Goal: Information Seeking & Learning: Learn about a topic

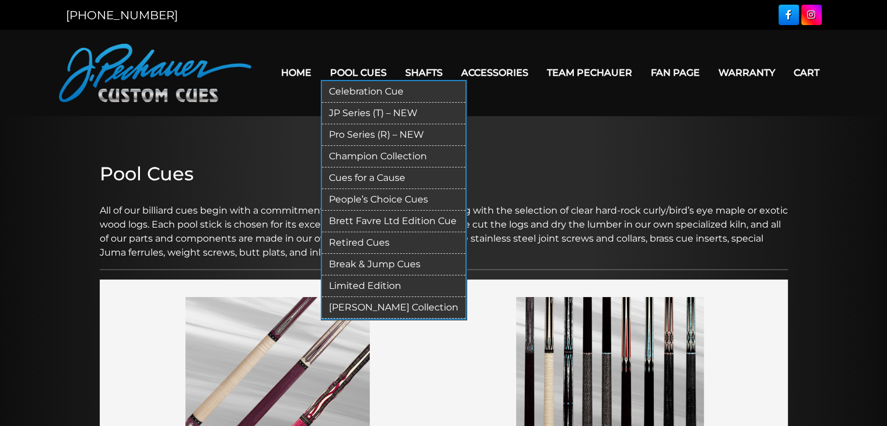
click at [366, 245] on link "Retired Cues" at bounding box center [393, 243] width 143 height 22
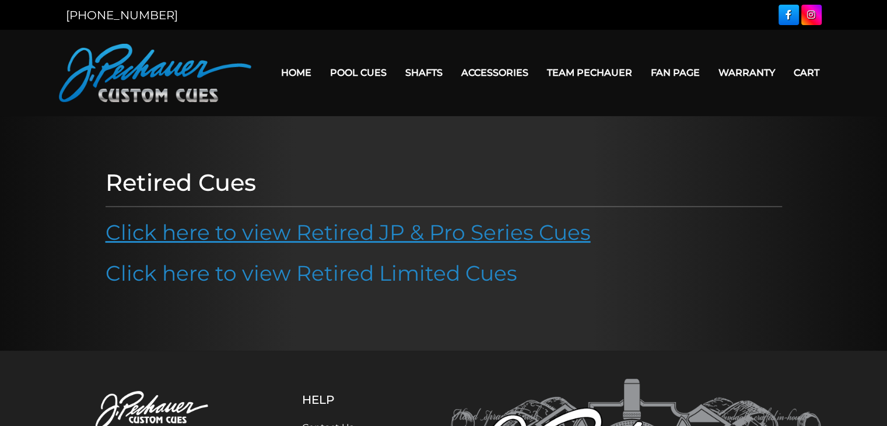
click at [463, 241] on link "Click here to view Retired JP & Pro Series Cues" at bounding box center [348, 232] width 485 height 26
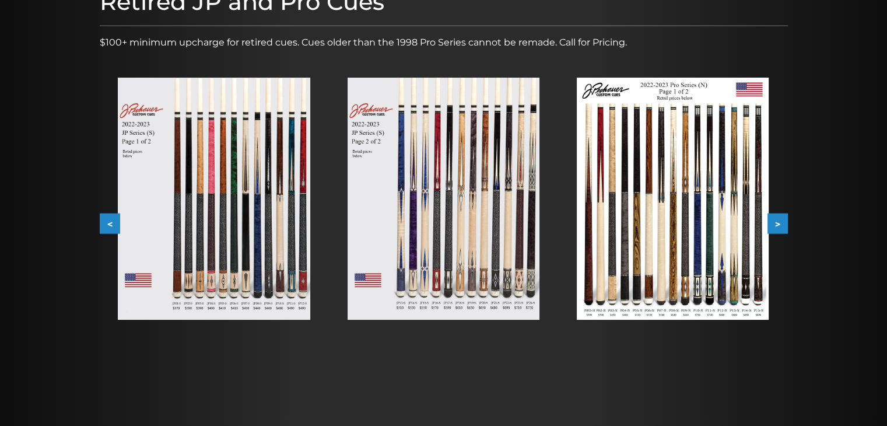
scroll to position [175, 0]
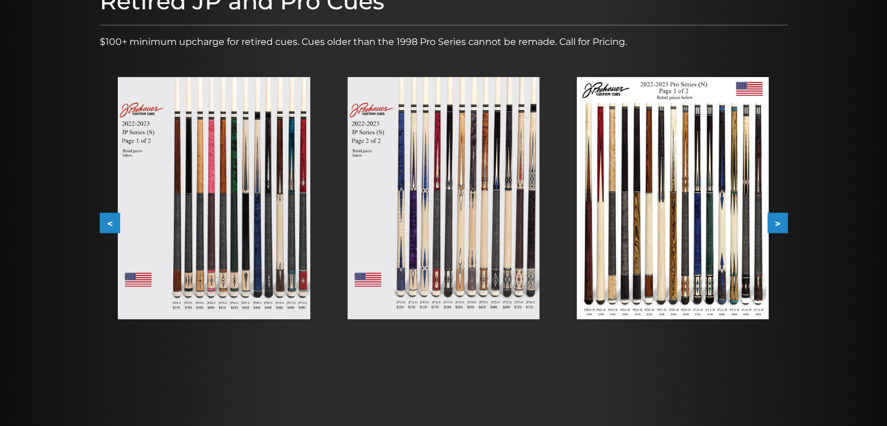
click at [496, 264] on img at bounding box center [443, 198] width 192 height 242
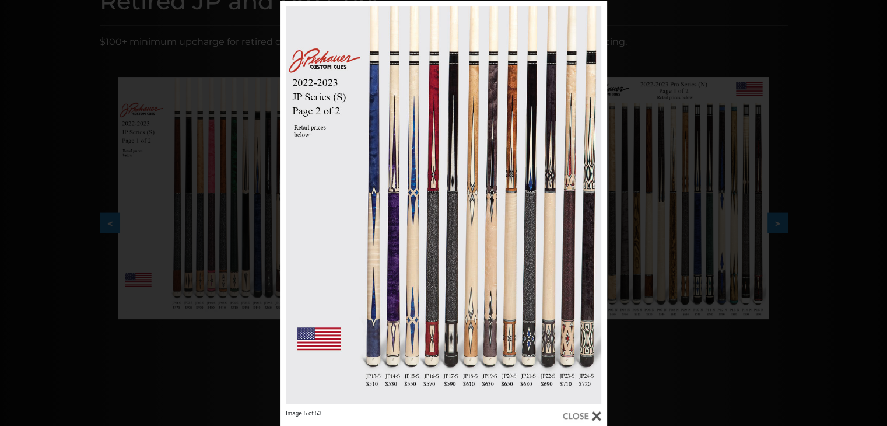
click at [730, 256] on div "Image 5 of 53" at bounding box center [443, 214] width 887 height 426
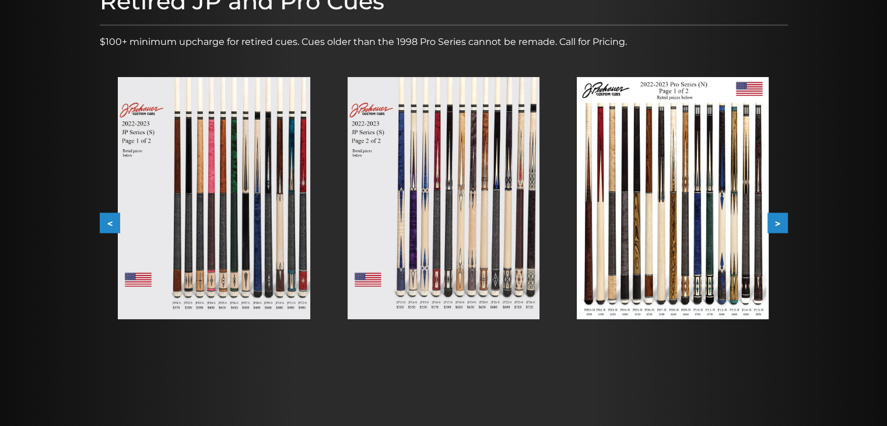
click at [731, 257] on img at bounding box center [673, 198] width 192 height 242
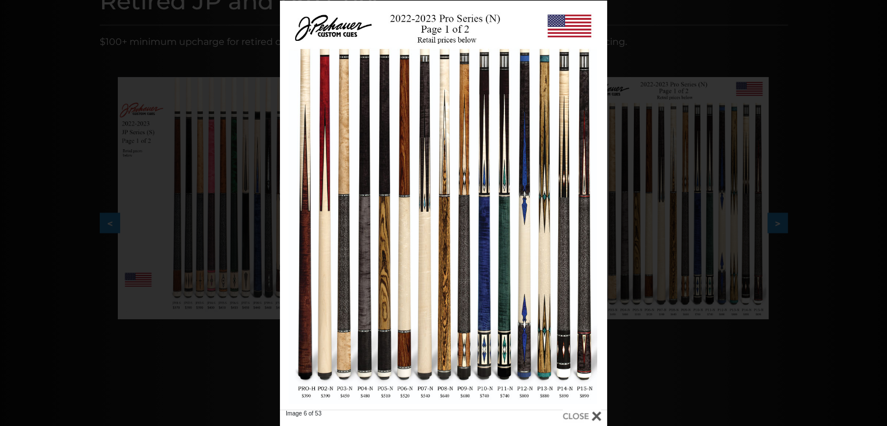
click at [153, 187] on div "Image 6 of 53" at bounding box center [443, 214] width 887 height 426
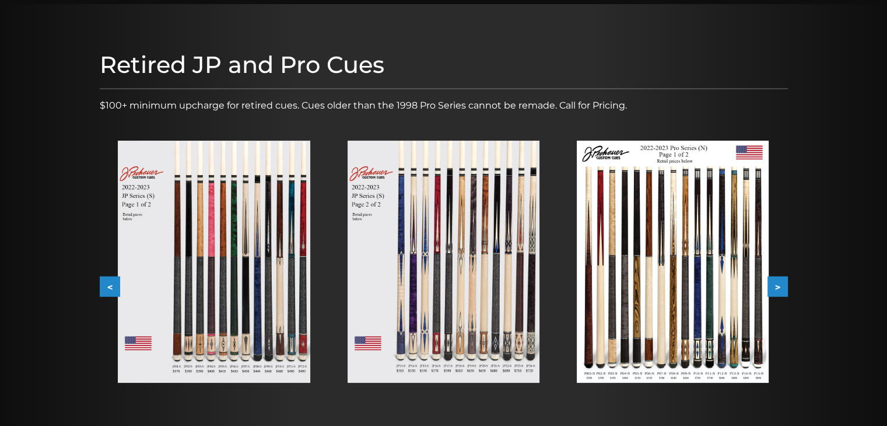
scroll to position [118, 0]
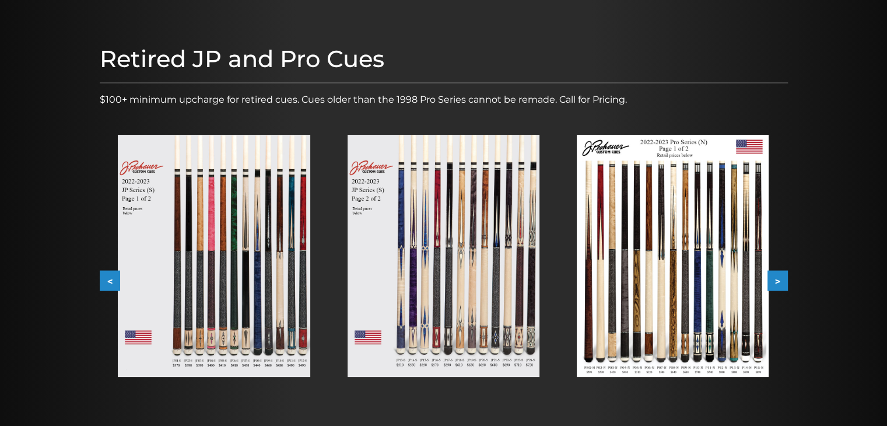
click at [107, 276] on button "<" at bounding box center [110, 281] width 20 height 20
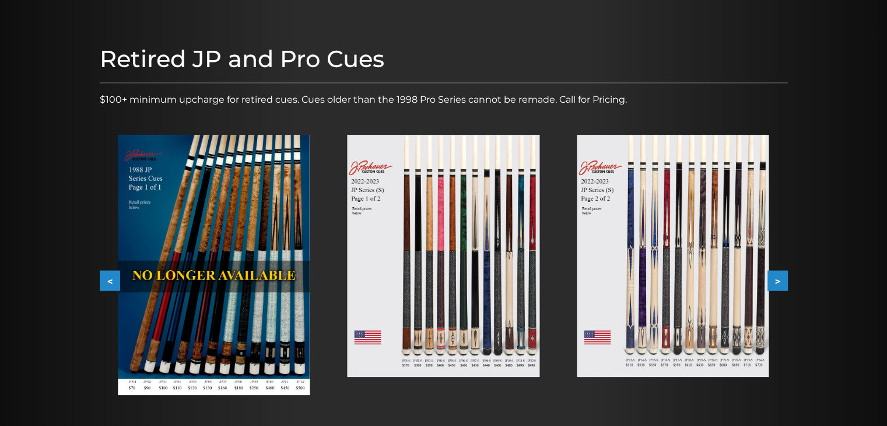
click at [111, 278] on button "<" at bounding box center [110, 281] width 20 height 20
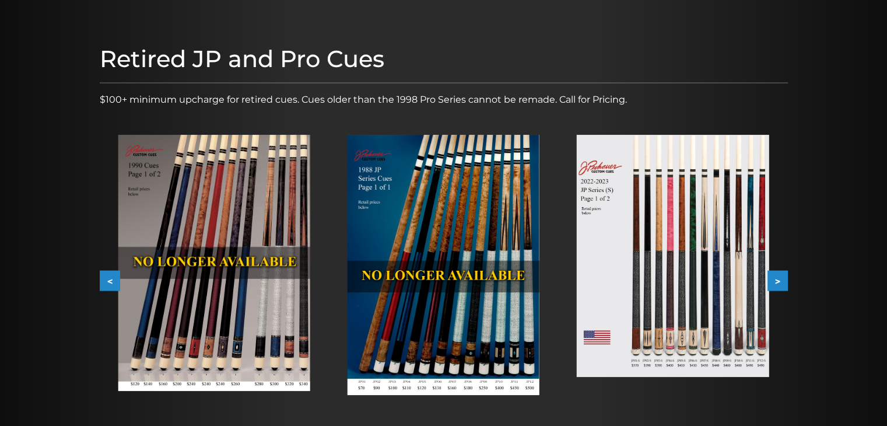
click at [112, 278] on button "<" at bounding box center [110, 281] width 20 height 20
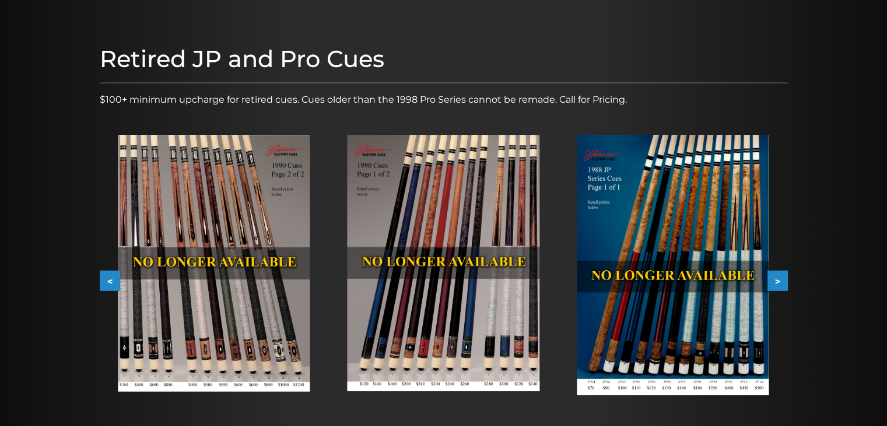
click at [112, 278] on button "<" at bounding box center [110, 281] width 20 height 20
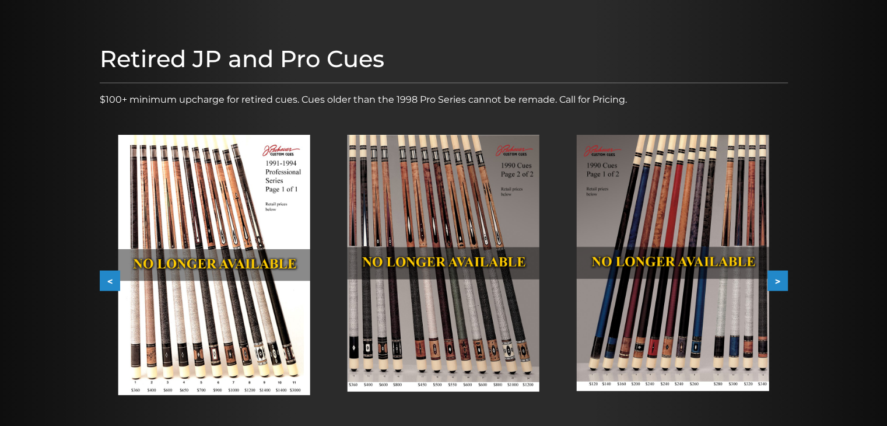
click at [112, 278] on button "<" at bounding box center [110, 281] width 20 height 20
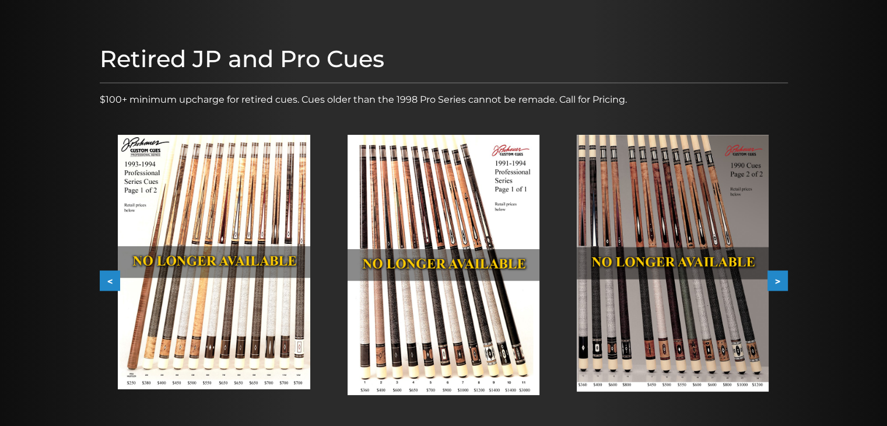
click at [112, 278] on button "<" at bounding box center [110, 281] width 20 height 20
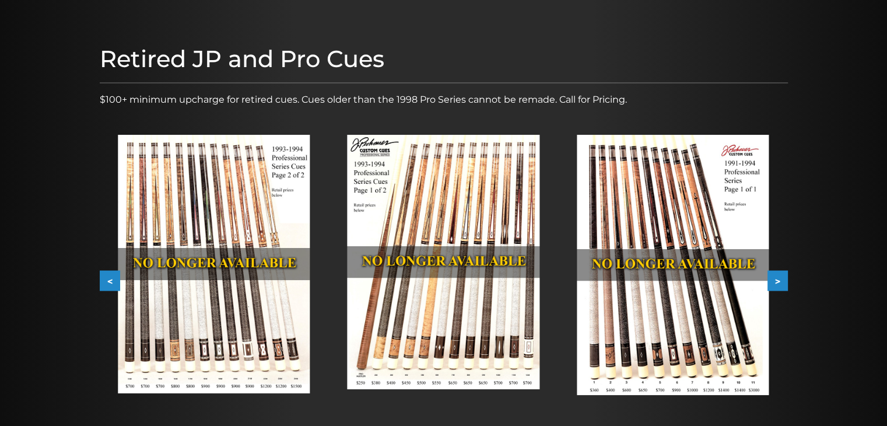
click at [112, 278] on button "<" at bounding box center [110, 281] width 20 height 20
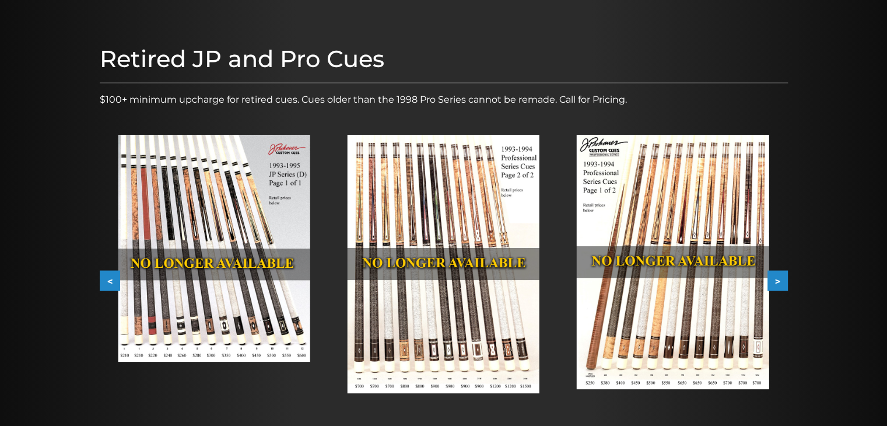
click at [112, 278] on button "<" at bounding box center [110, 281] width 20 height 20
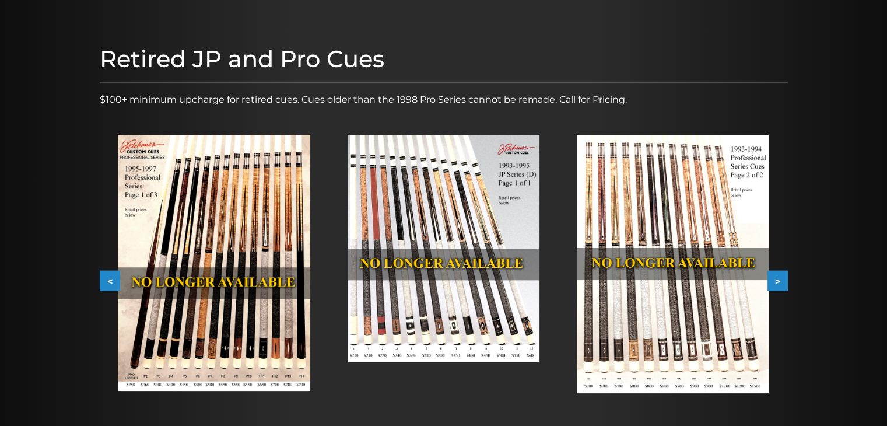
click at [112, 278] on button "<" at bounding box center [110, 281] width 20 height 20
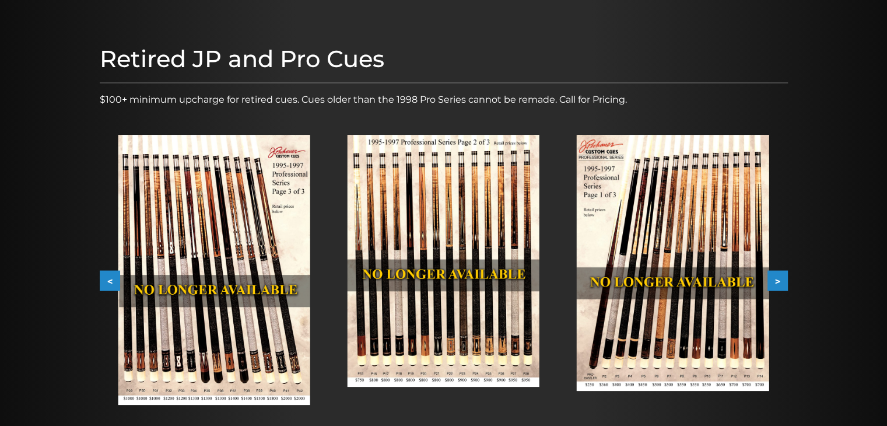
click at [112, 278] on button "<" at bounding box center [110, 281] width 20 height 20
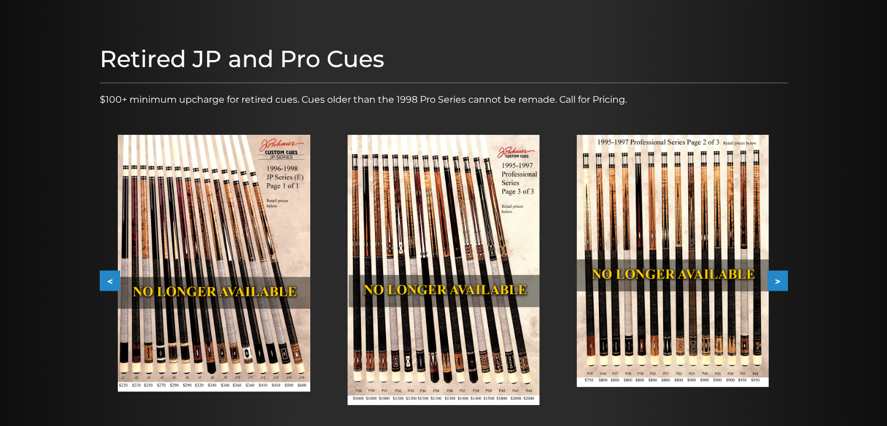
click at [112, 278] on button "<" at bounding box center [110, 281] width 20 height 20
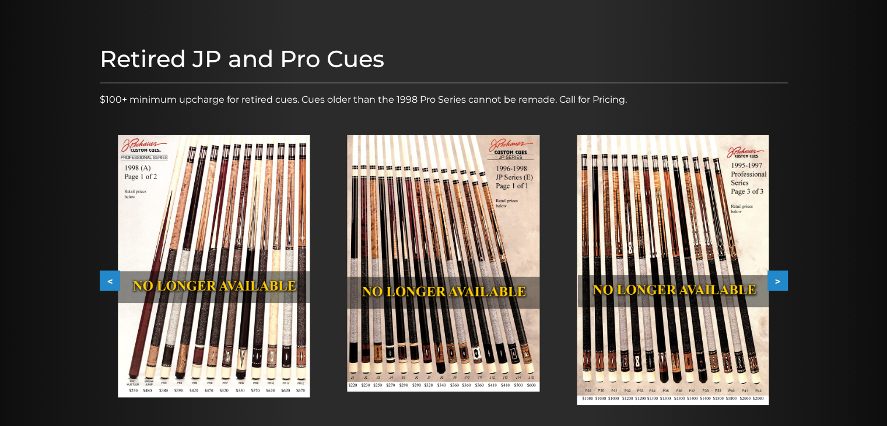
click at [112, 278] on button "<" at bounding box center [110, 281] width 20 height 20
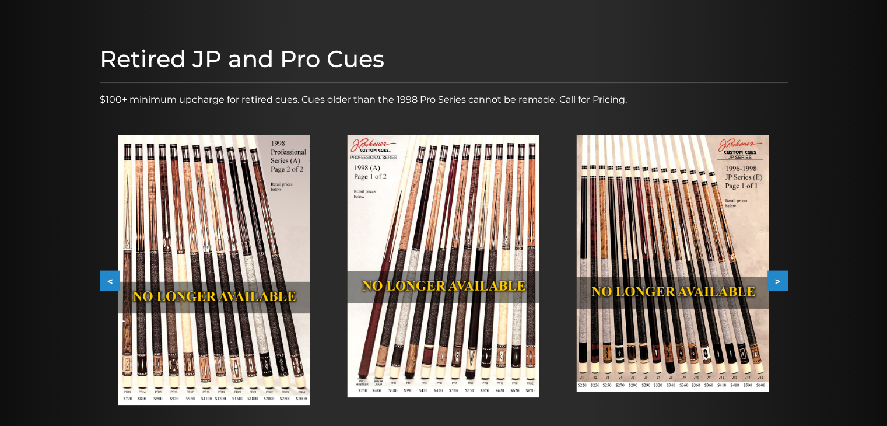
click at [112, 278] on button "<" at bounding box center [110, 281] width 20 height 20
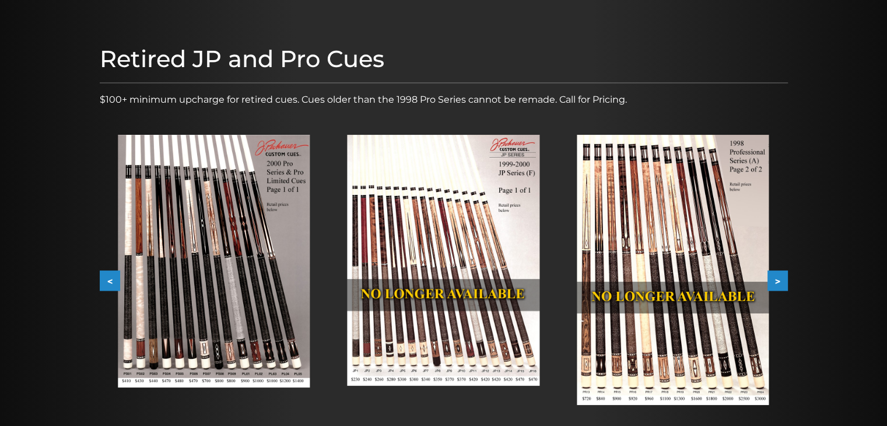
click at [112, 278] on button "<" at bounding box center [110, 281] width 20 height 20
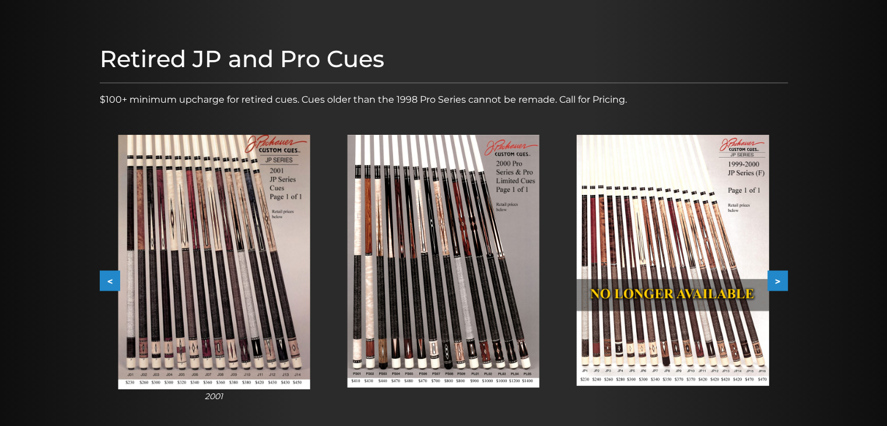
click at [112, 278] on button "<" at bounding box center [110, 281] width 20 height 20
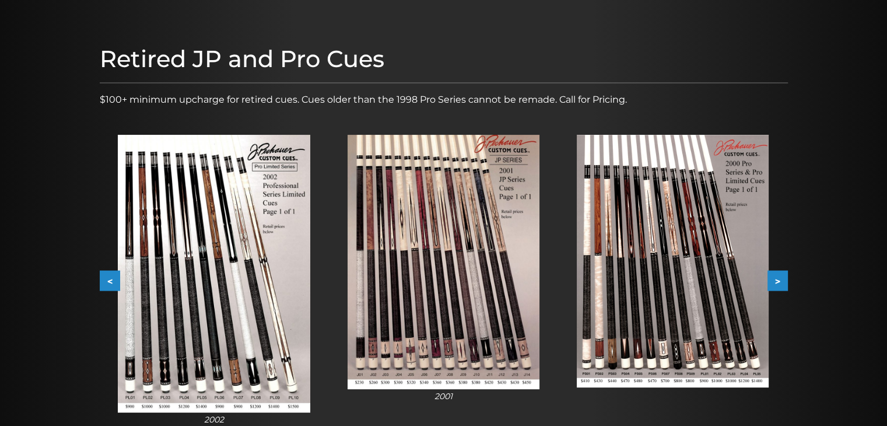
click at [112, 278] on button "<" at bounding box center [110, 281] width 20 height 20
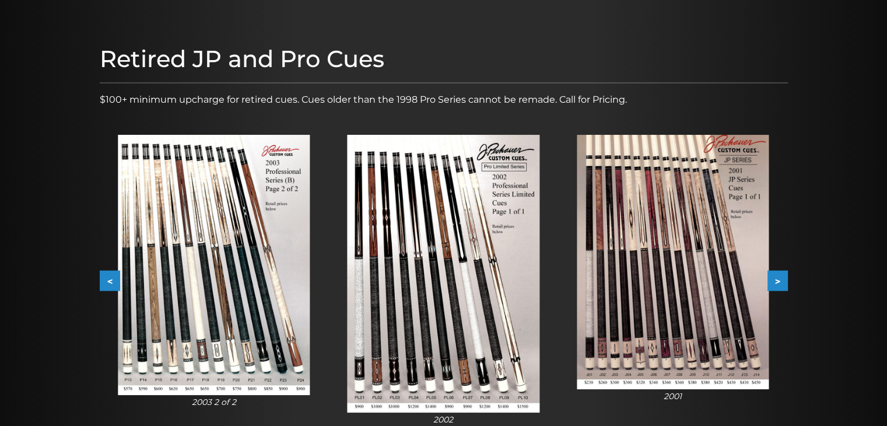
click at [112, 278] on button "<" at bounding box center [110, 281] width 20 height 20
click at [111, 276] on button "<" at bounding box center [110, 281] width 20 height 20
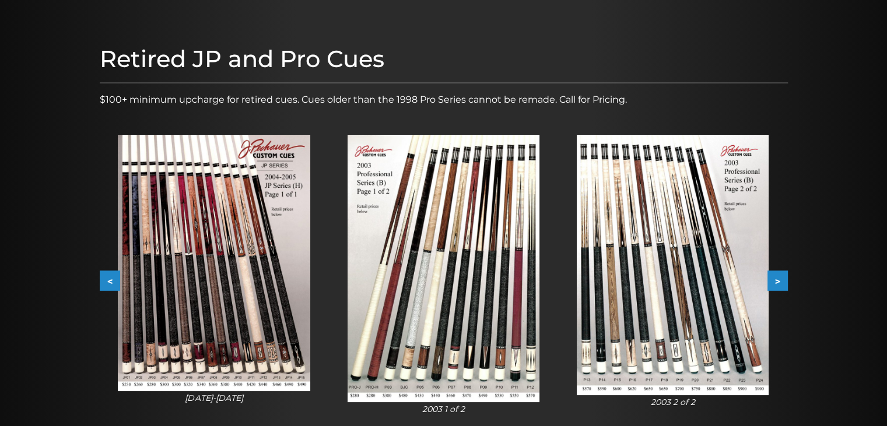
click at [111, 276] on button "<" at bounding box center [110, 281] width 20 height 20
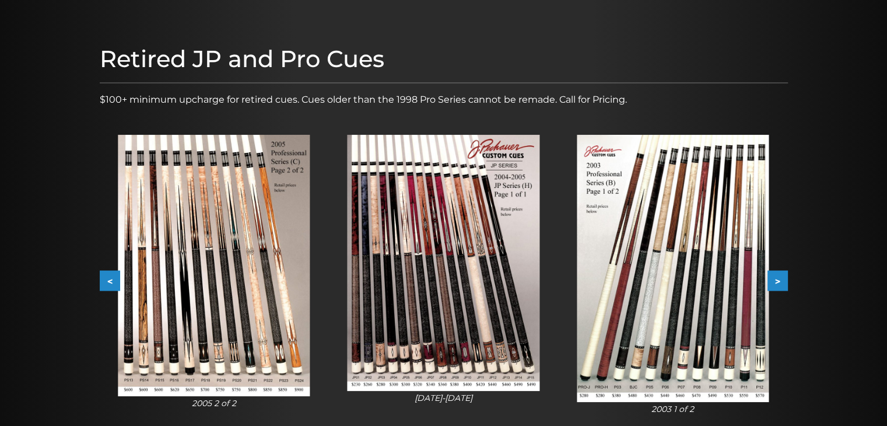
click at [111, 276] on button "<" at bounding box center [110, 281] width 20 height 20
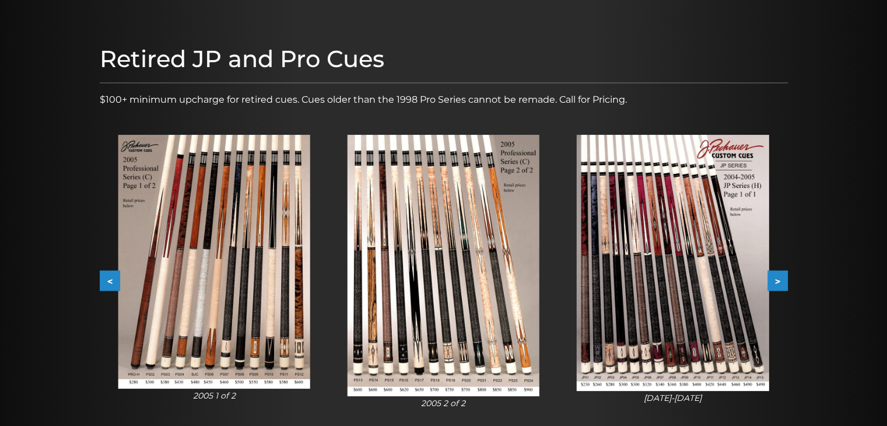
click at [111, 276] on button "<" at bounding box center [110, 281] width 20 height 20
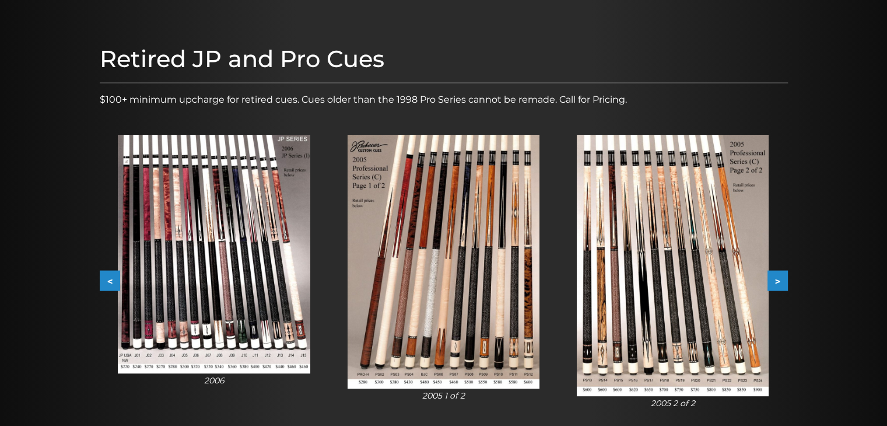
click at [111, 276] on button "<" at bounding box center [110, 281] width 20 height 20
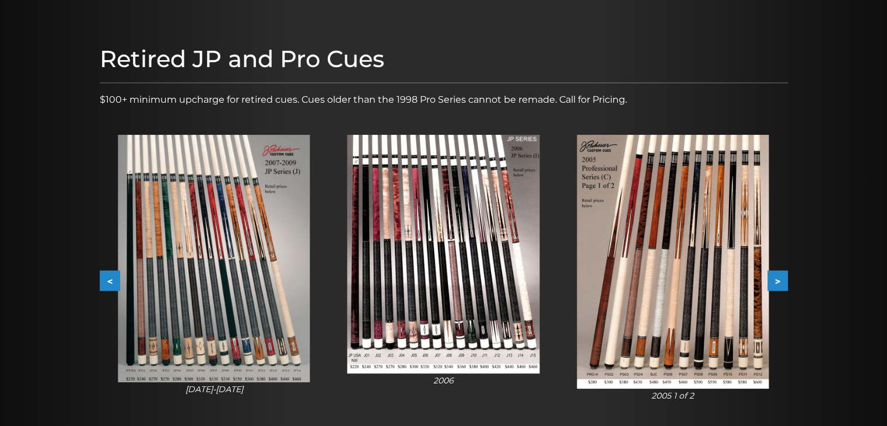
click at [110, 276] on button "<" at bounding box center [110, 281] width 20 height 20
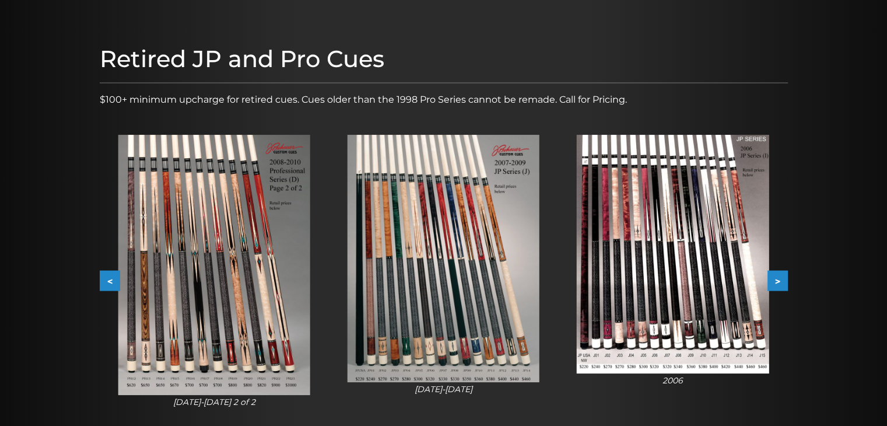
click at [110, 276] on button "<" at bounding box center [110, 281] width 20 height 20
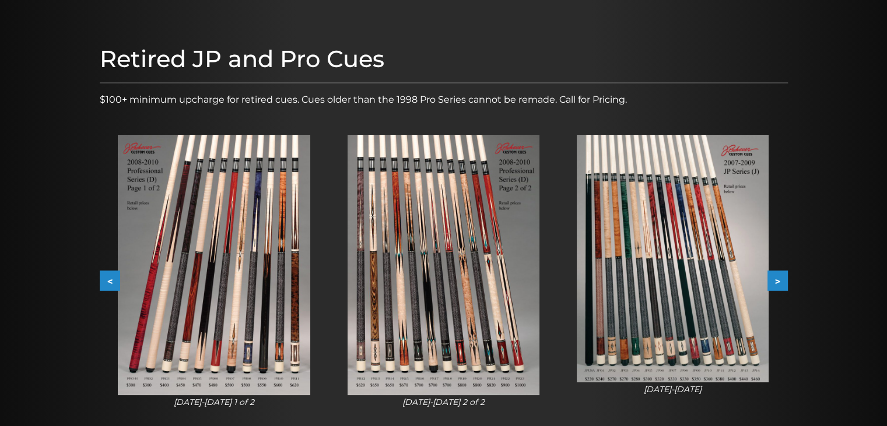
click at [109, 276] on button "<" at bounding box center [110, 281] width 20 height 20
click at [108, 275] on button "<" at bounding box center [110, 281] width 20 height 20
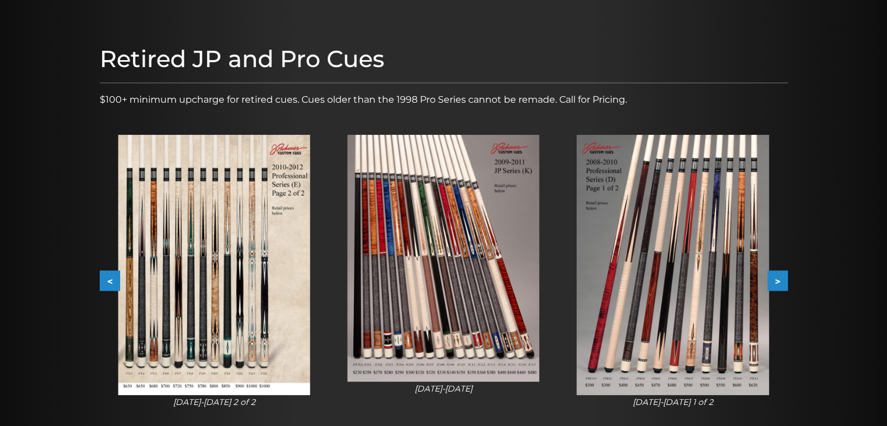
click at [108, 275] on button "<" at bounding box center [110, 281] width 20 height 20
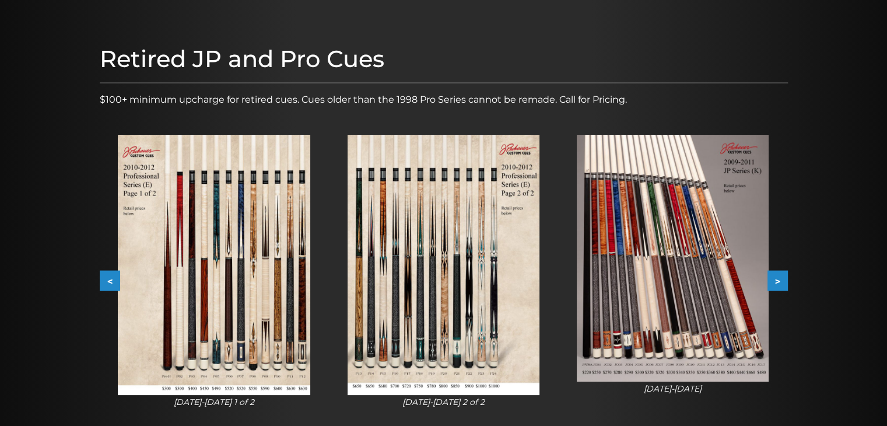
click at [108, 275] on button "<" at bounding box center [110, 281] width 20 height 20
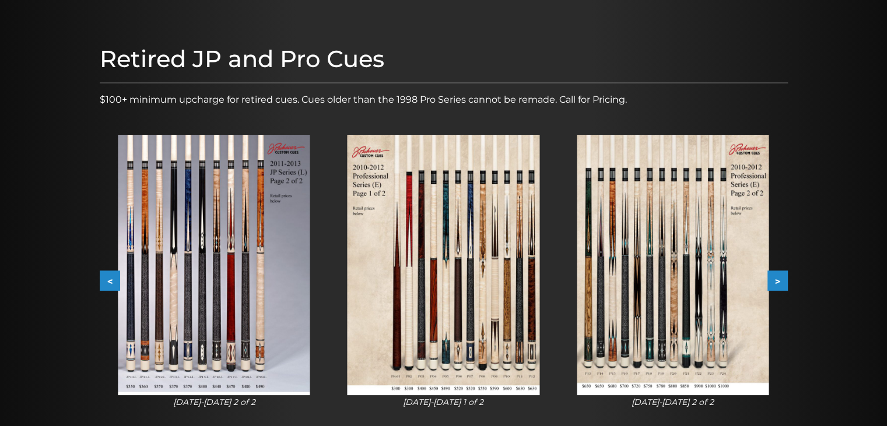
click at [108, 275] on button "<" at bounding box center [110, 281] width 20 height 20
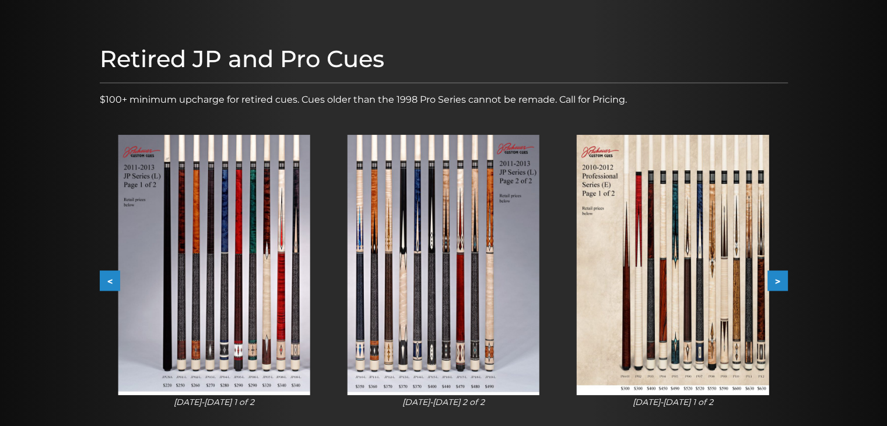
click at [108, 275] on button "<" at bounding box center [110, 281] width 20 height 20
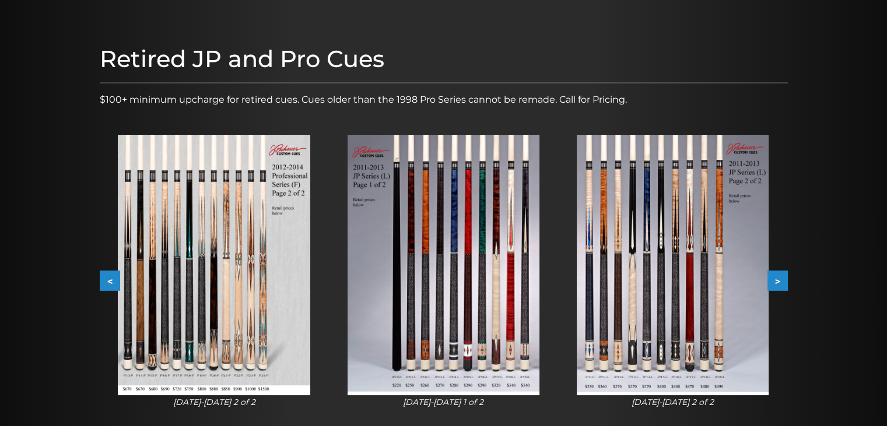
click at [107, 274] on button "<" at bounding box center [110, 281] width 20 height 20
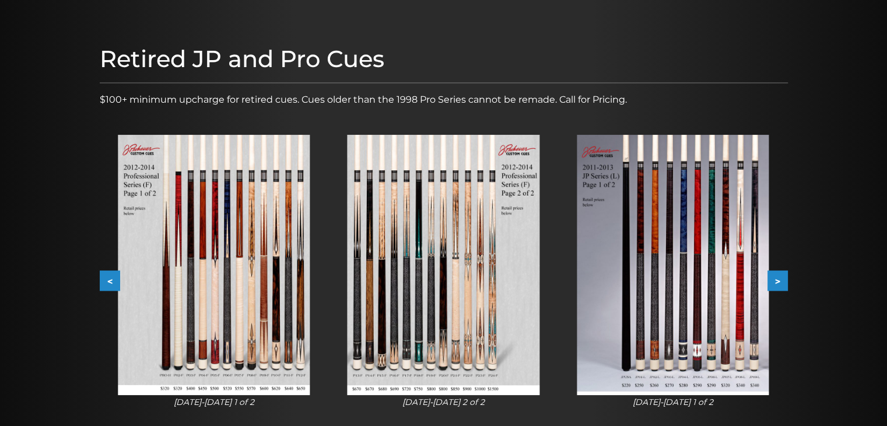
click at [107, 274] on button "<" at bounding box center [110, 281] width 20 height 20
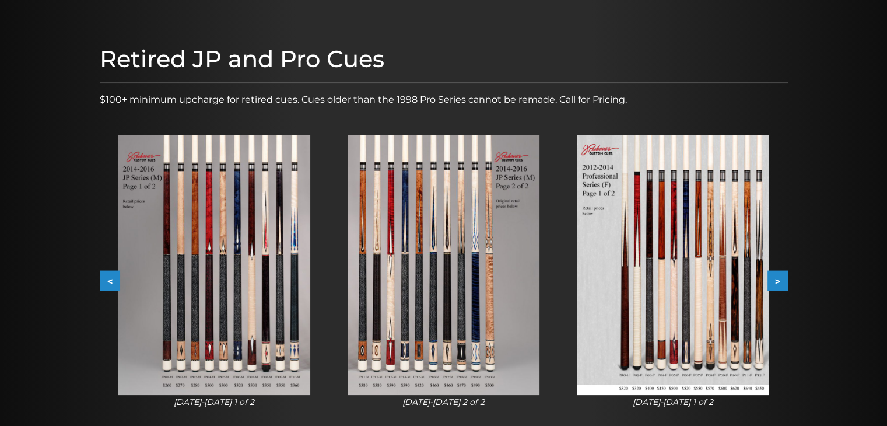
click at [107, 272] on button "<" at bounding box center [110, 281] width 20 height 20
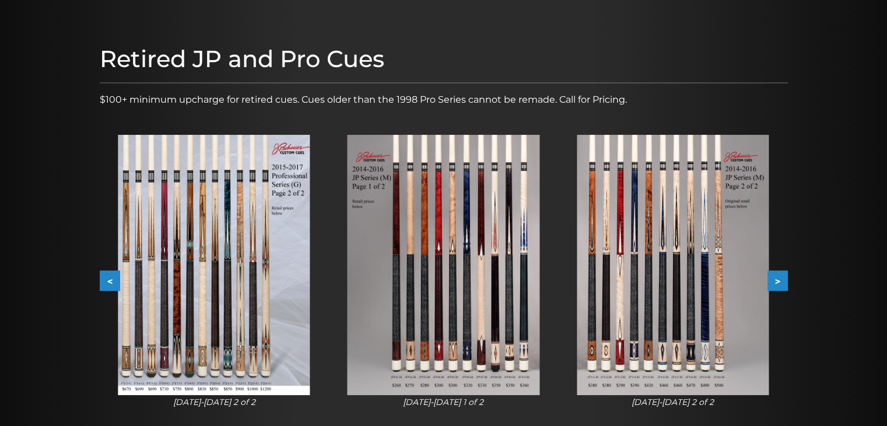
click at [107, 272] on button "<" at bounding box center [110, 281] width 20 height 20
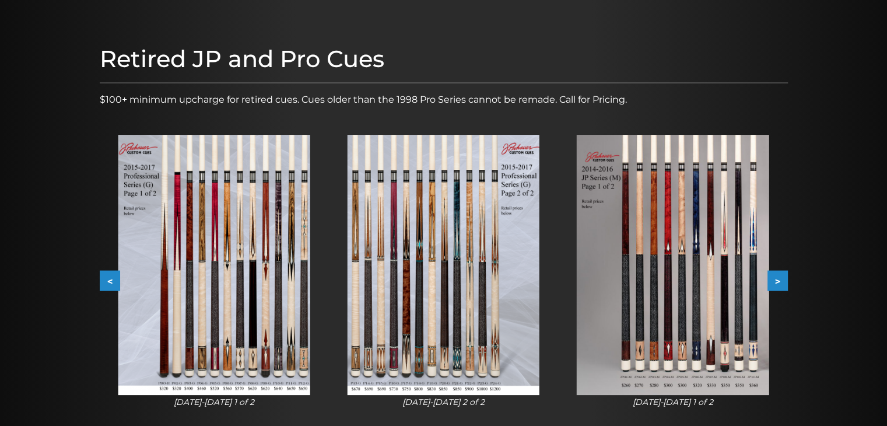
click at [107, 272] on button "<" at bounding box center [110, 281] width 20 height 20
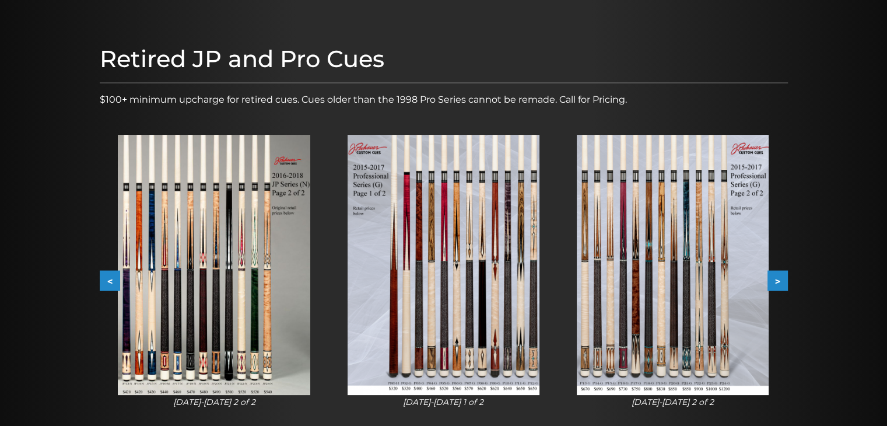
click at [108, 271] on button "<" at bounding box center [110, 281] width 20 height 20
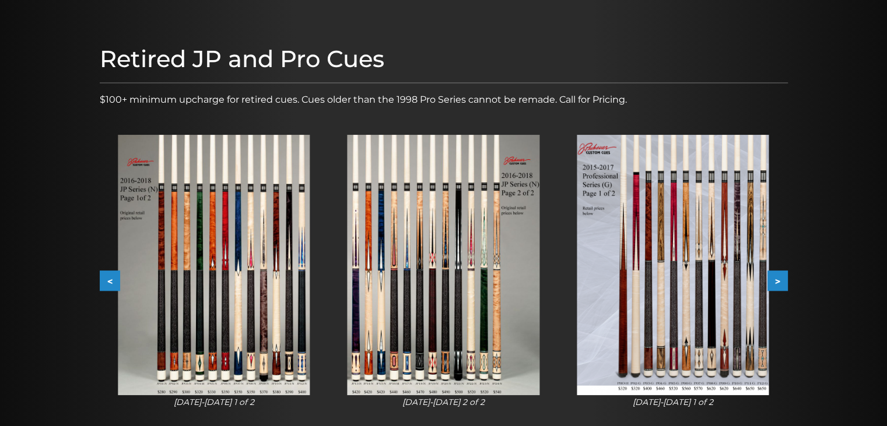
click at [108, 271] on button "<" at bounding box center [110, 281] width 20 height 20
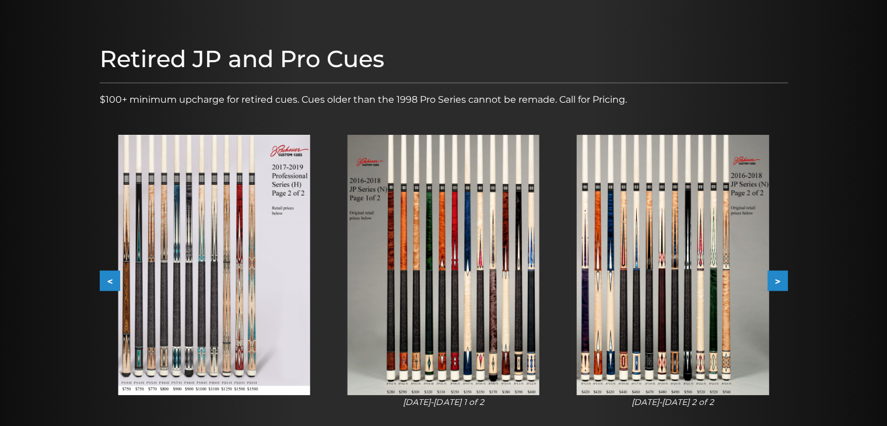
click at [109, 268] on div at bounding box center [213, 264] width 229 height 297
click at [109, 279] on button "<" at bounding box center [110, 281] width 20 height 20
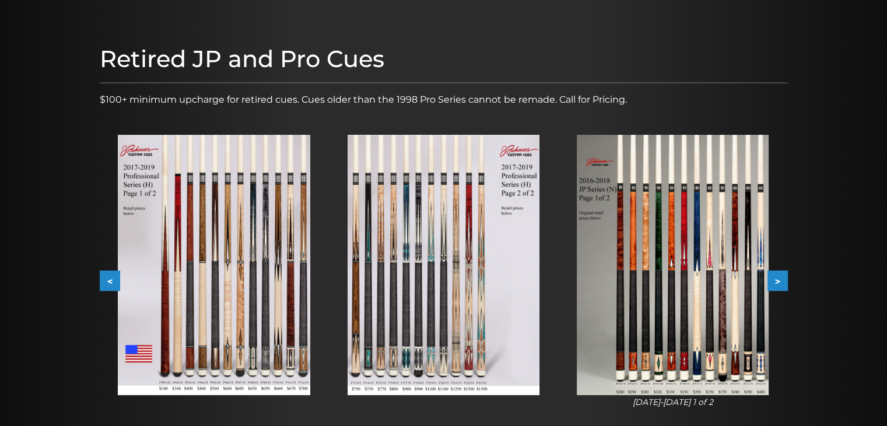
click at [110, 278] on button "<" at bounding box center [110, 281] width 20 height 20
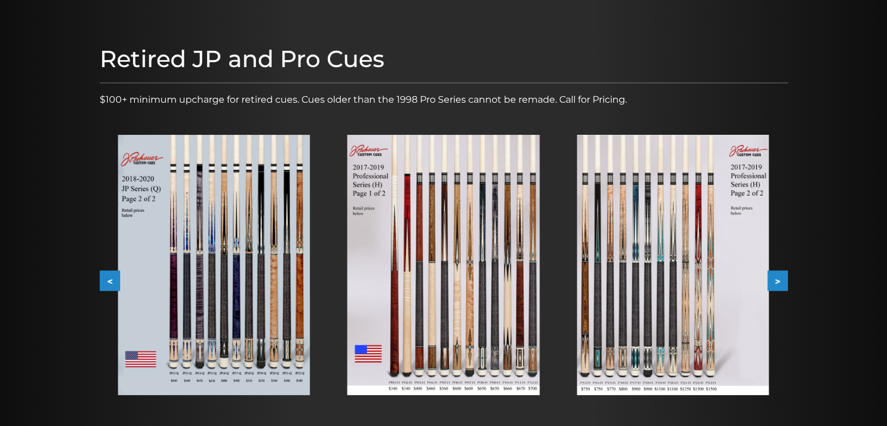
click at [111, 276] on button "<" at bounding box center [110, 281] width 20 height 20
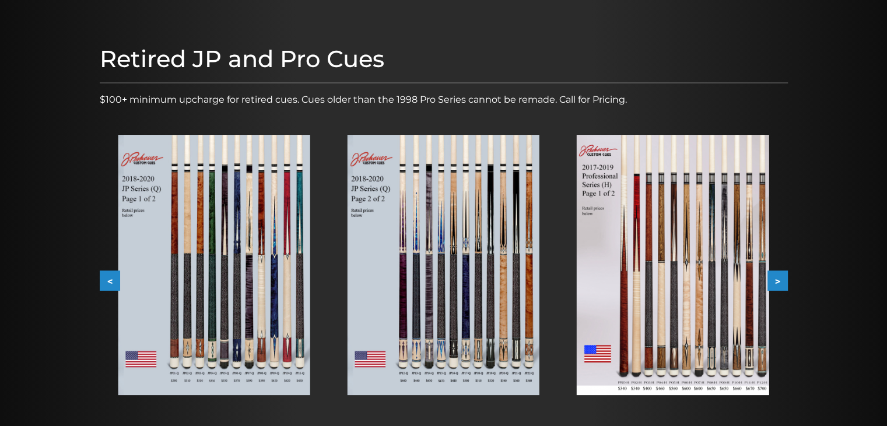
click at [111, 276] on button "<" at bounding box center [110, 281] width 20 height 20
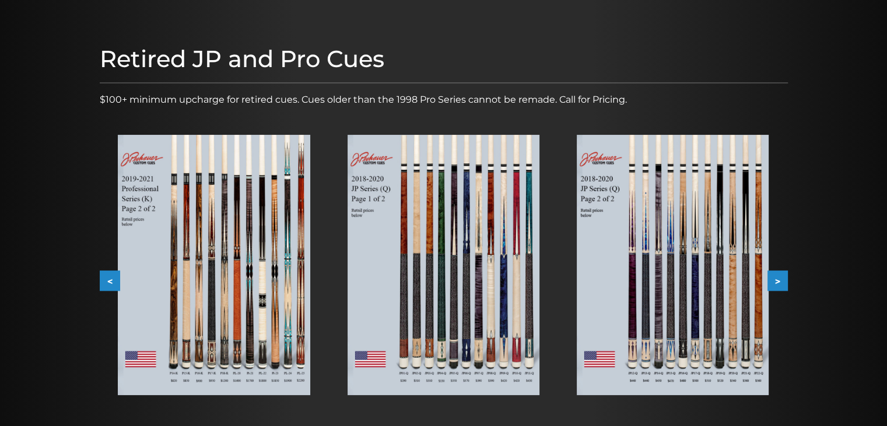
click at [226, 263] on img at bounding box center [214, 265] width 192 height 260
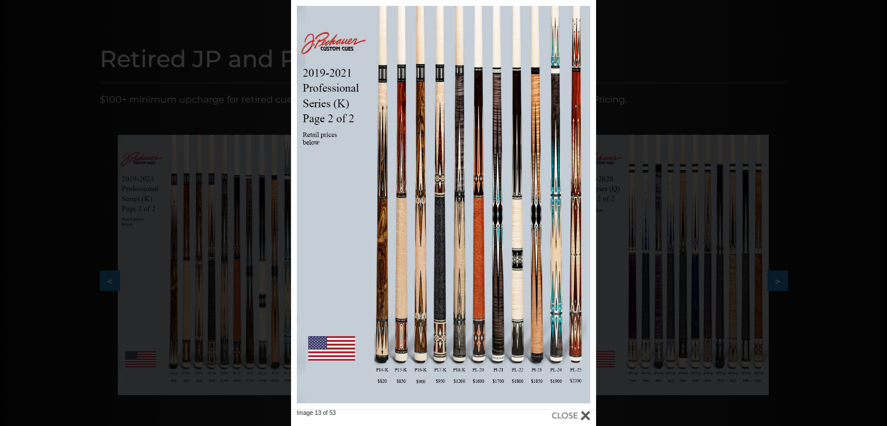
click at [252, 312] on div "Image 13 of 53" at bounding box center [443, 213] width 887 height 426
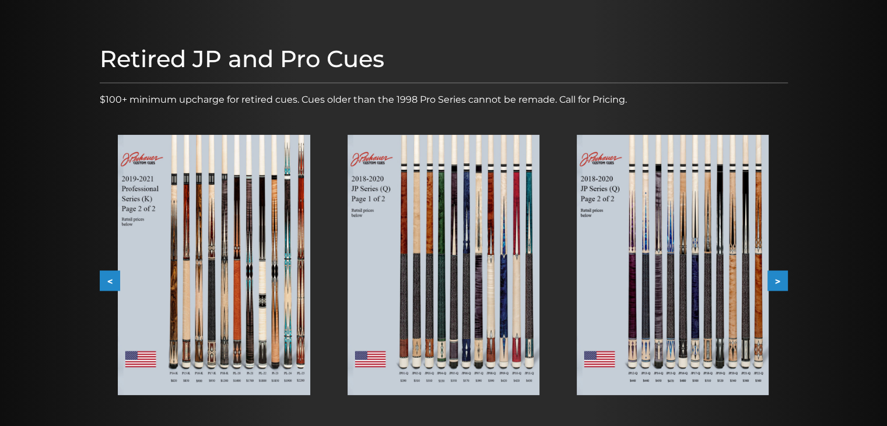
click at [108, 279] on button "<" at bounding box center [110, 281] width 20 height 20
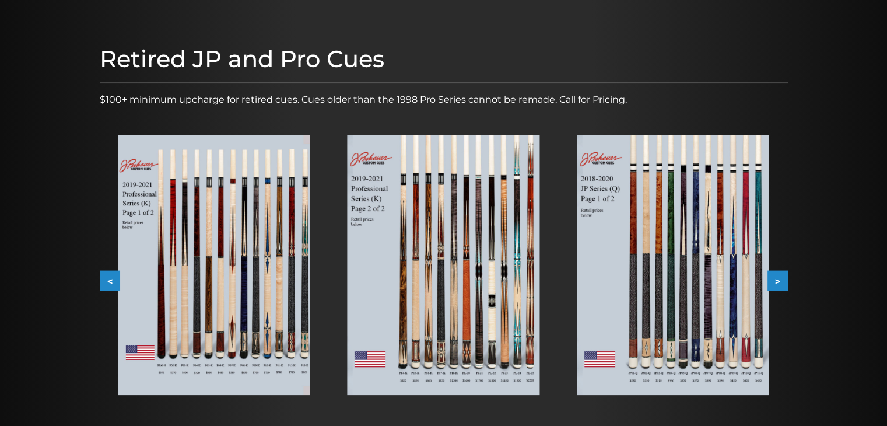
click at [473, 278] on img at bounding box center [443, 265] width 192 height 260
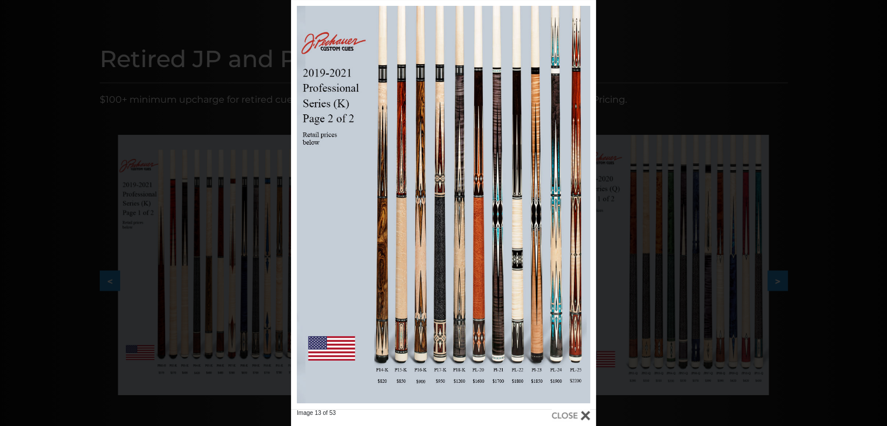
click at [208, 264] on div "Image 13 of 53" at bounding box center [443, 213] width 887 height 426
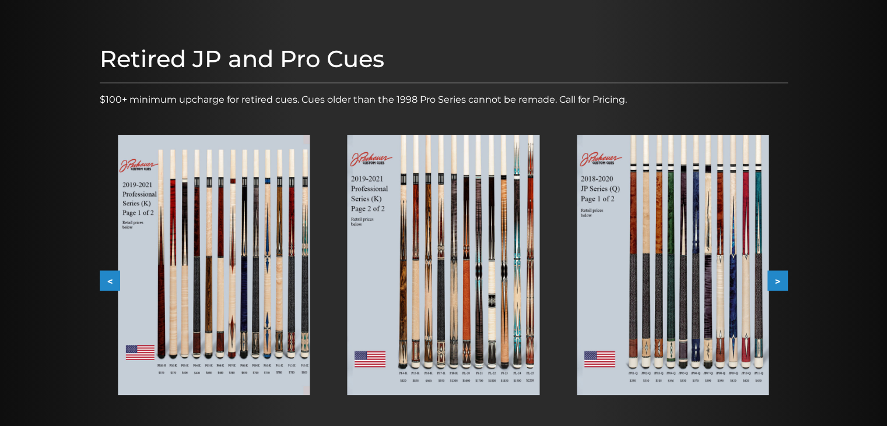
click at [210, 263] on img at bounding box center [214, 265] width 192 height 260
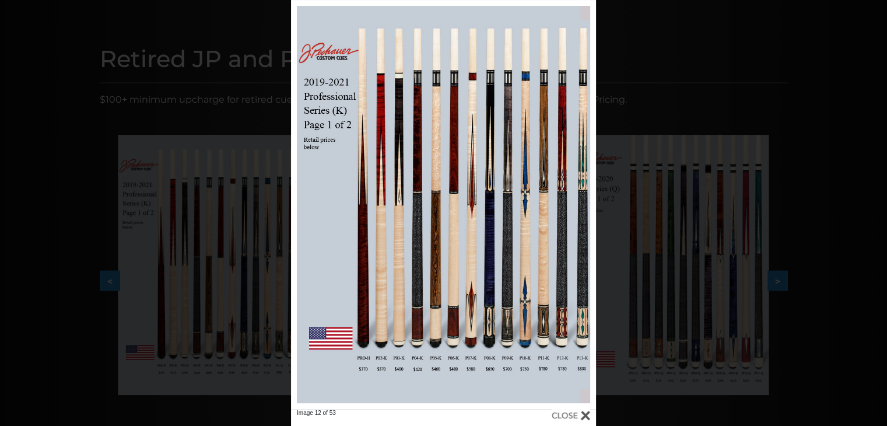
click at [433, 332] on div at bounding box center [443, 204] width 305 height 409
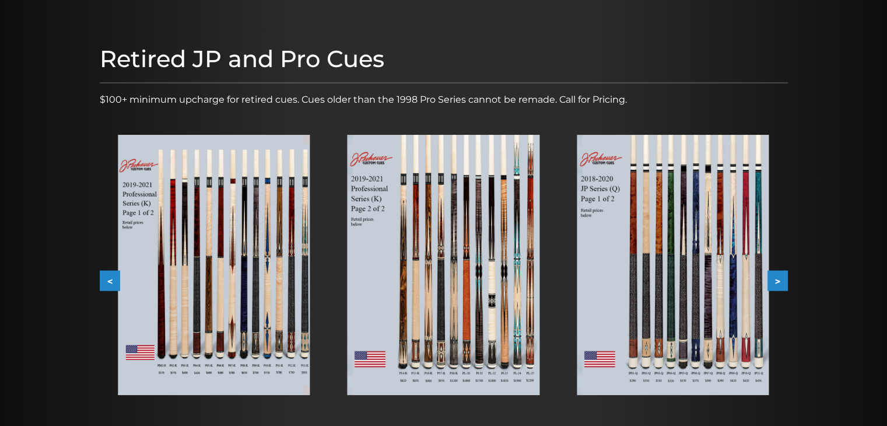
click at [222, 348] on img at bounding box center [214, 265] width 192 height 260
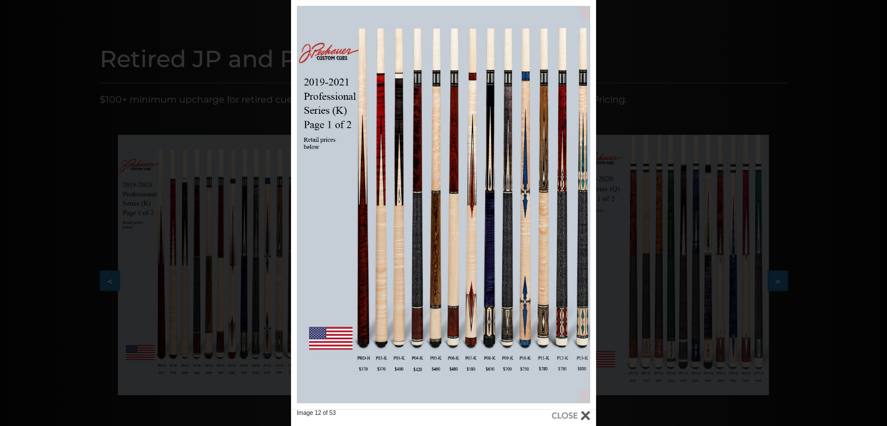
click at [432, 300] on div at bounding box center [443, 204] width 305 height 409
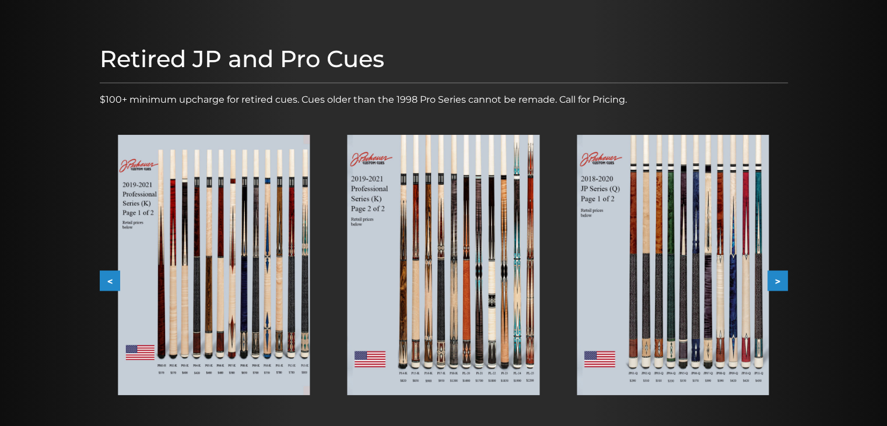
click at [432, 300] on img at bounding box center [443, 265] width 192 height 260
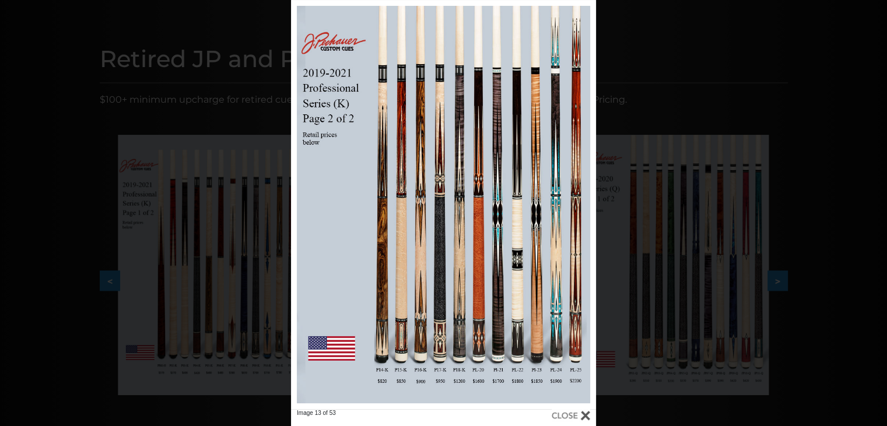
click at [228, 287] on div "Image 13 of 53" at bounding box center [443, 213] width 887 height 426
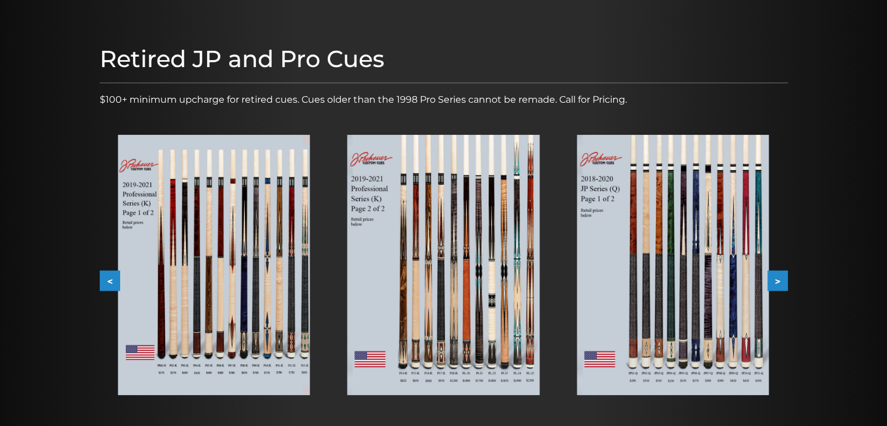
click at [237, 314] on img at bounding box center [214, 265] width 192 height 260
